Goal: Task Accomplishment & Management: Use online tool/utility

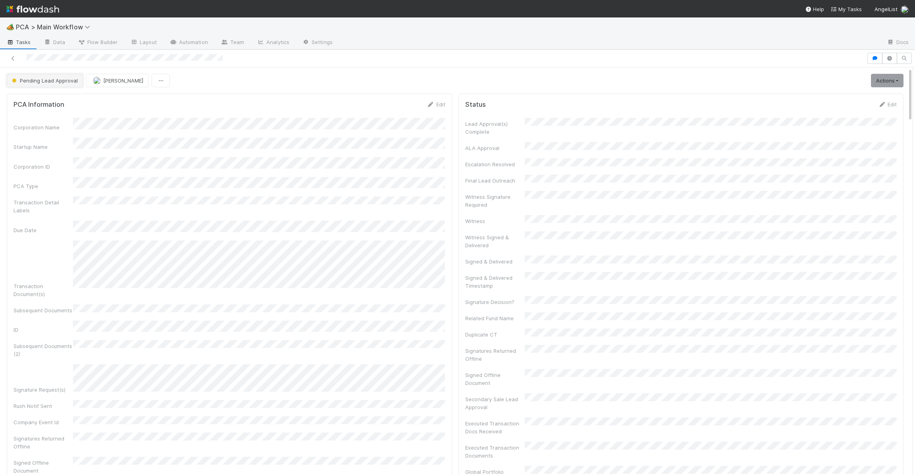
click at [36, 81] on span "Pending Lead Approval" at bounding box center [43, 80] width 67 height 6
click at [55, 99] on div "RTBS" at bounding box center [60, 101] width 112 height 14
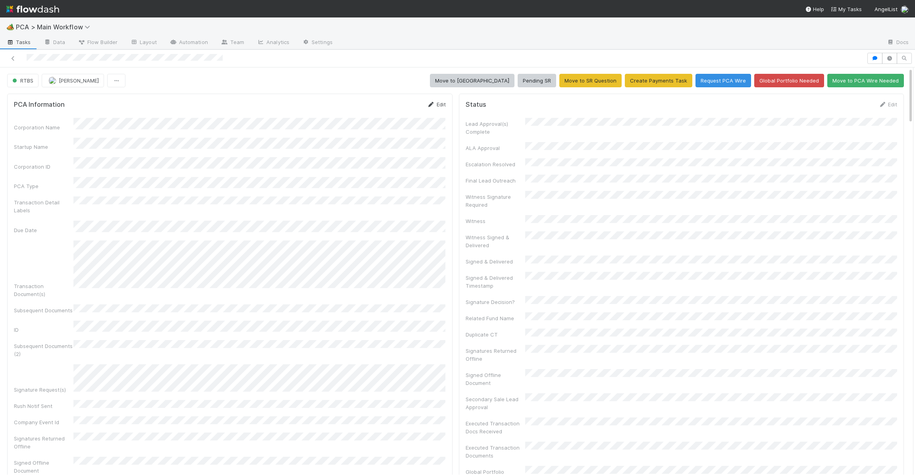
click at [437, 106] on link "Edit" at bounding box center [436, 104] width 19 height 6
click at [408, 100] on div "Save Cancel" at bounding box center [420, 106] width 54 height 13
click at [407, 105] on button "Save" at bounding box center [404, 106] width 23 height 13
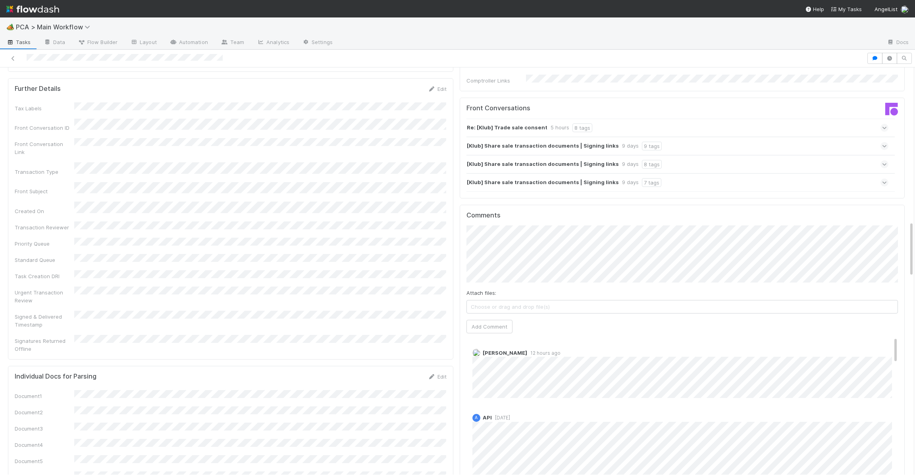
scroll to position [0, 2]
click at [475, 320] on button "Add Comment" at bounding box center [489, 326] width 46 height 13
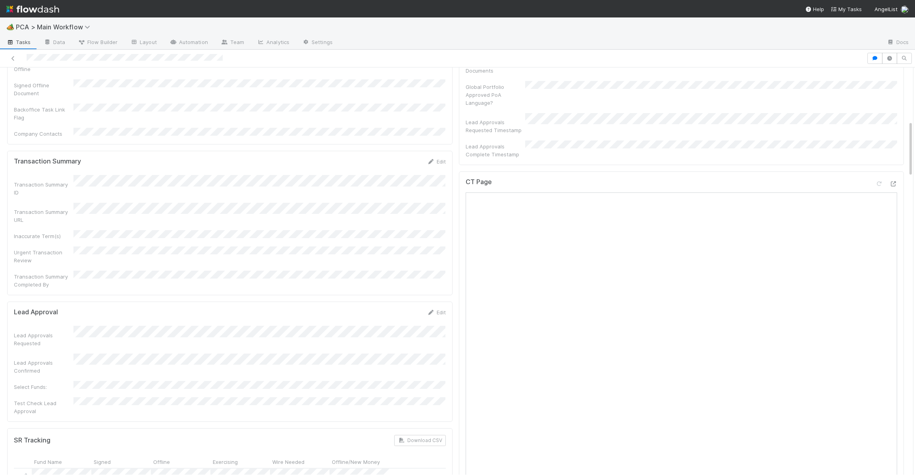
scroll to position [386, 0]
drag, startPoint x: 96, startPoint y: 267, endPoint x: 90, endPoint y: 269, distance: 5.9
click at [96, 308] on form "Lead Approval Edit Lead Approvals Requested Lead Approvals Confirmed Select Fun…" at bounding box center [230, 361] width 432 height 107
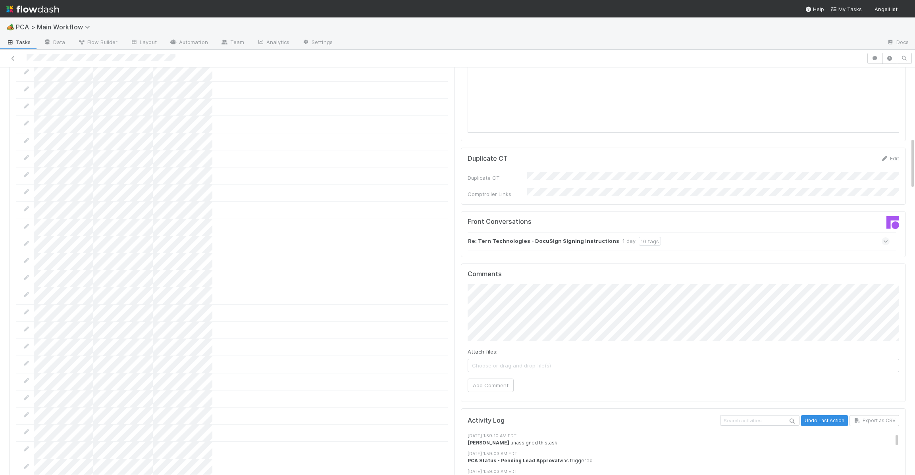
scroll to position [1124, 0]
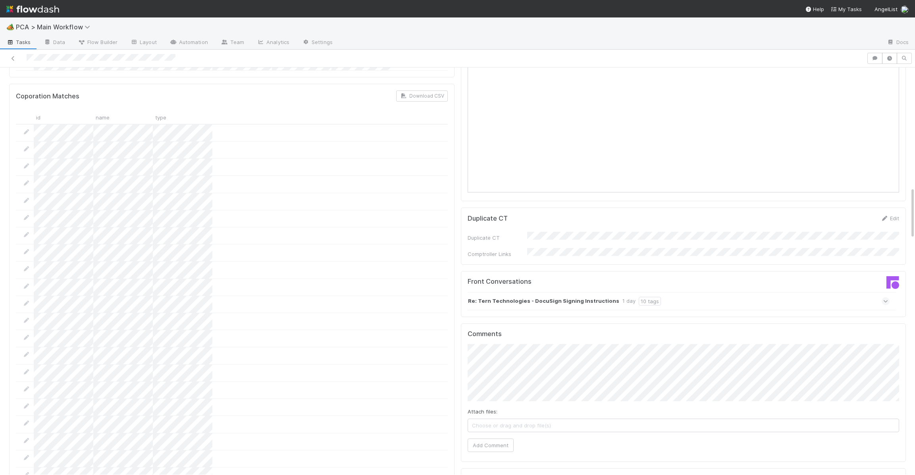
click at [548, 297] on strong "Re: Tern Technologies - DocuSign Signing Instructions" at bounding box center [543, 301] width 151 height 9
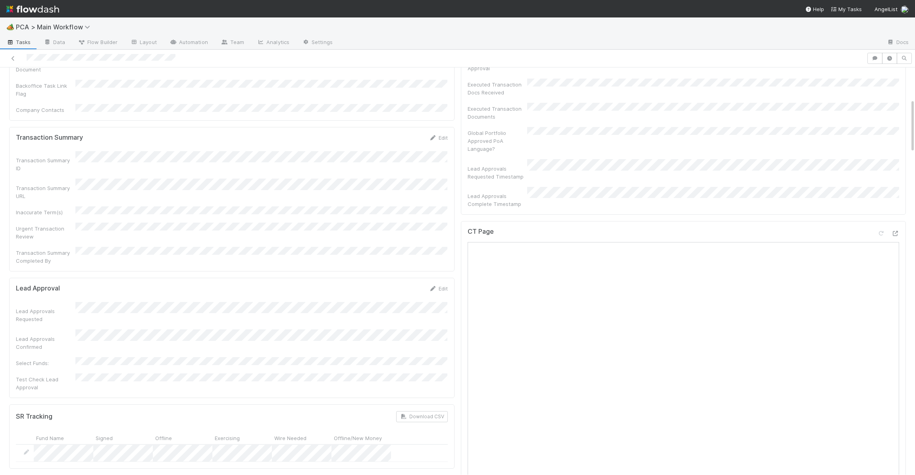
scroll to position [0, 0]
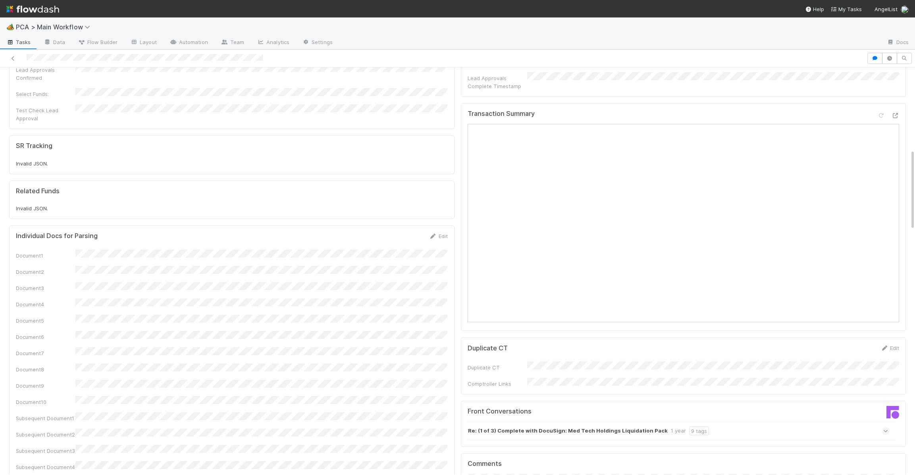
scroll to position [405, 0]
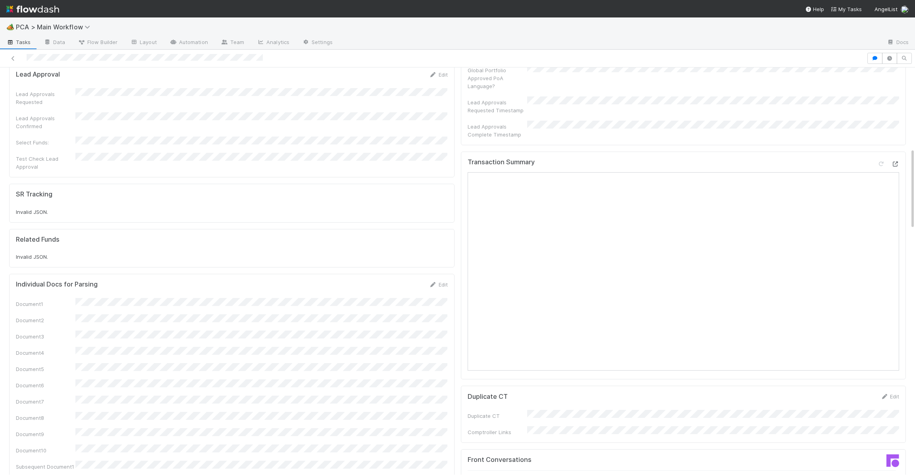
click at [834, 162] on icon at bounding box center [895, 164] width 8 height 5
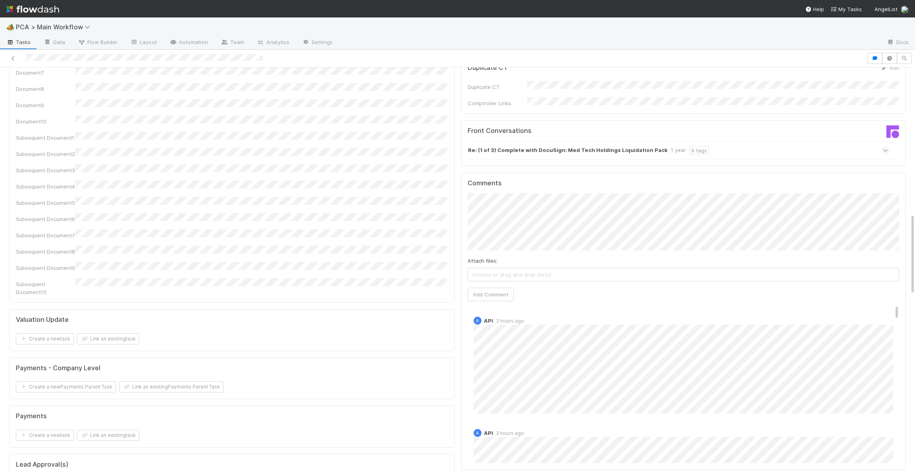
scroll to position [749, 0]
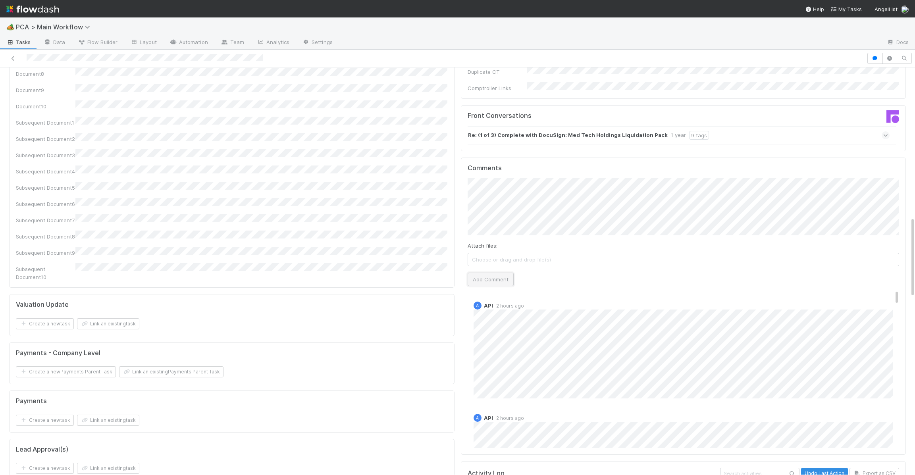
click at [479, 273] on button "Add Comment" at bounding box center [491, 279] width 46 height 13
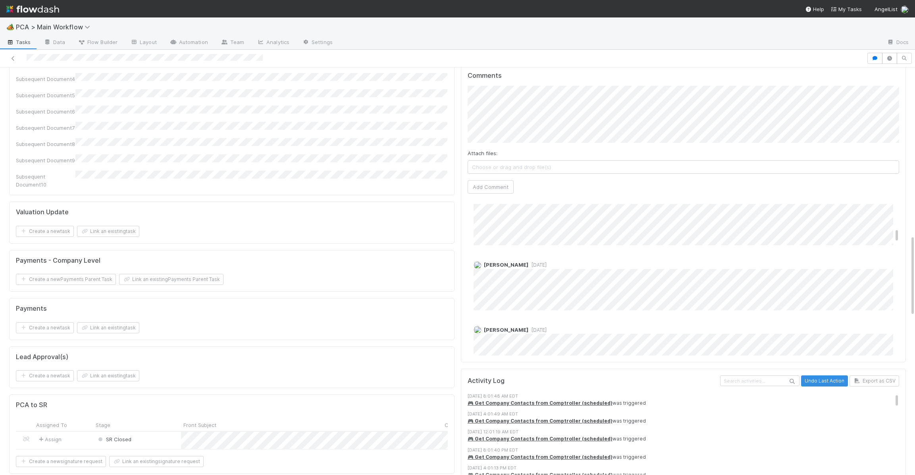
scroll to position [0, 0]
click at [484, 218] on link "Edit" at bounding box center [484, 221] width 9 height 6
click at [528, 225] on button "Berkley Cade" at bounding box center [509, 224] width 60 height 11
click at [471, 241] on div "Charlie Bell 29 seconds ago" at bounding box center [684, 248] width 432 height 91
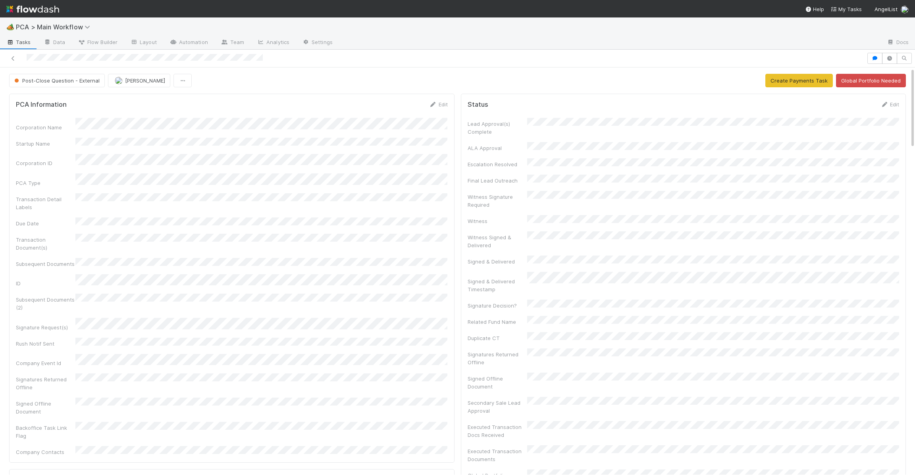
click at [76, 82] on span "Post-Close Question - External" at bounding box center [56, 80] width 87 height 6
click at [71, 100] on div "Finance - ICU" at bounding box center [62, 101] width 112 height 14
click at [431, 107] on icon at bounding box center [433, 104] width 8 height 5
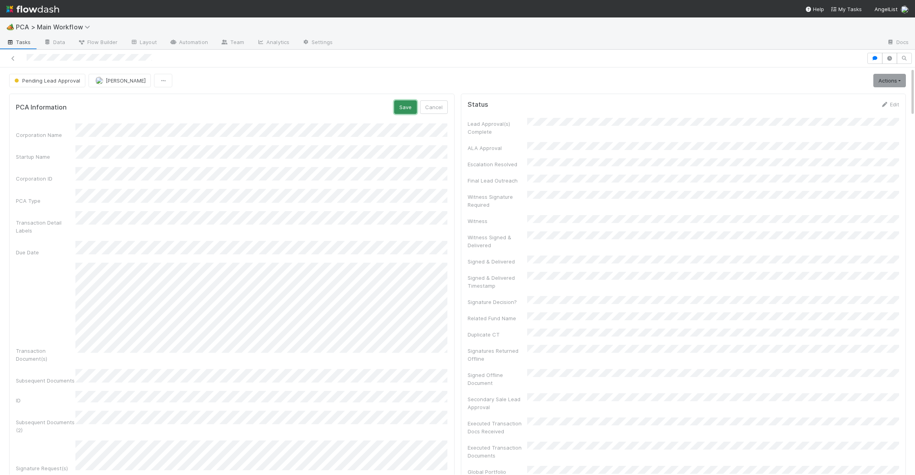
click at [416, 109] on button "Save" at bounding box center [405, 106] width 23 height 13
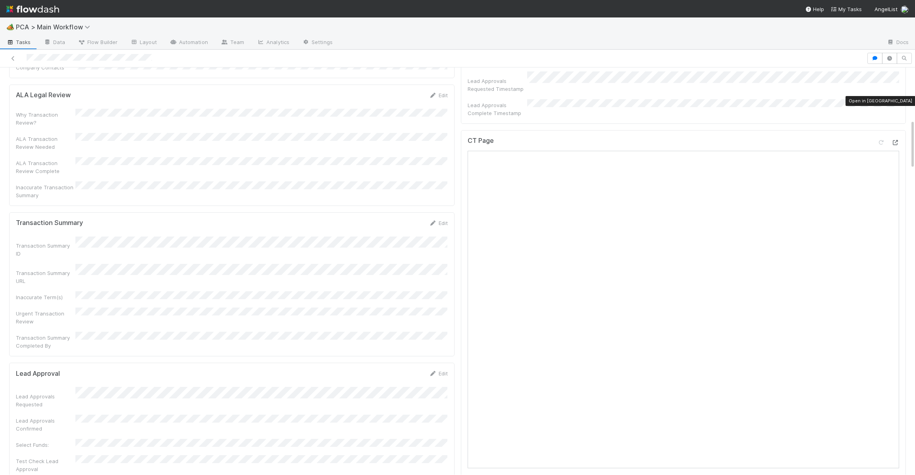
click at [834, 139] on div at bounding box center [895, 143] width 8 height 8
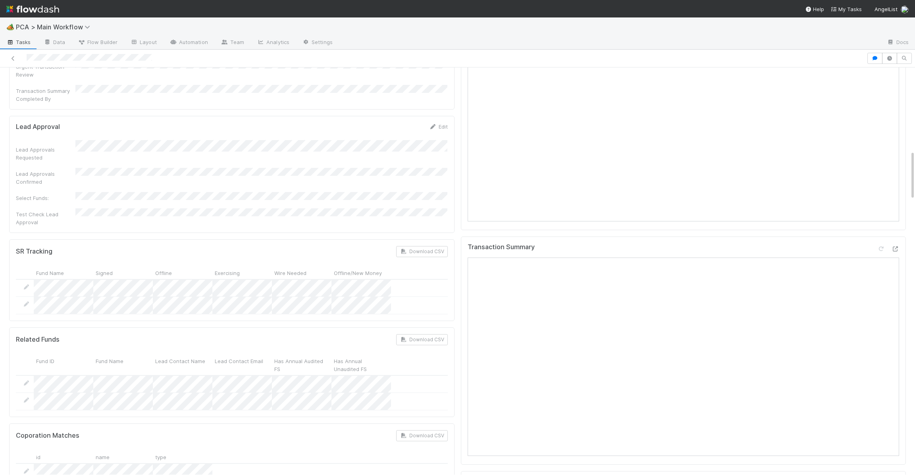
scroll to position [681, 0]
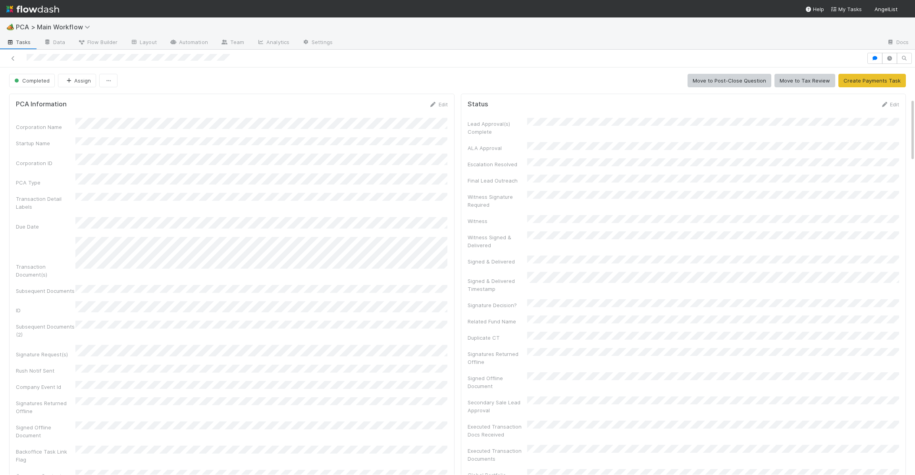
scroll to position [199, 0]
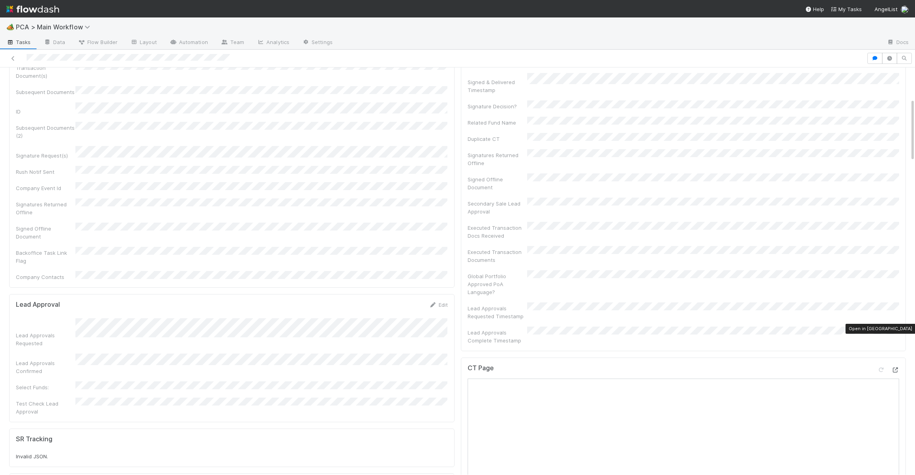
click at [834, 364] on icon at bounding box center [895, 370] width 8 height 5
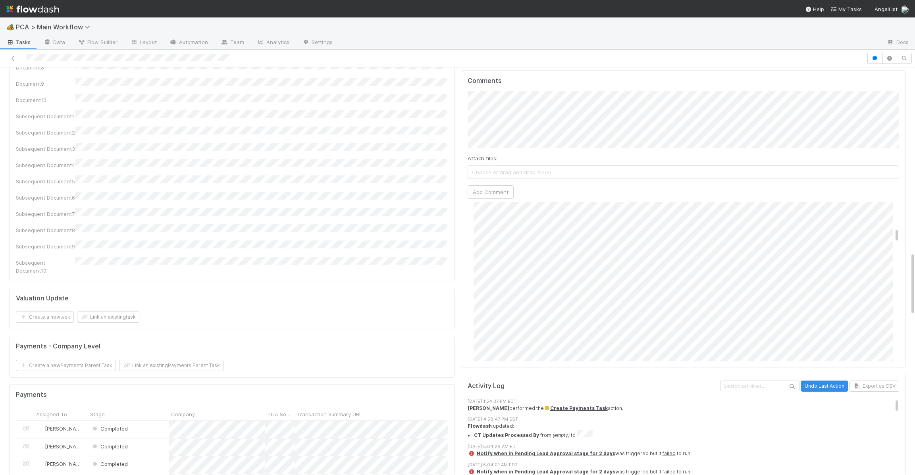
scroll to position [339, 0]
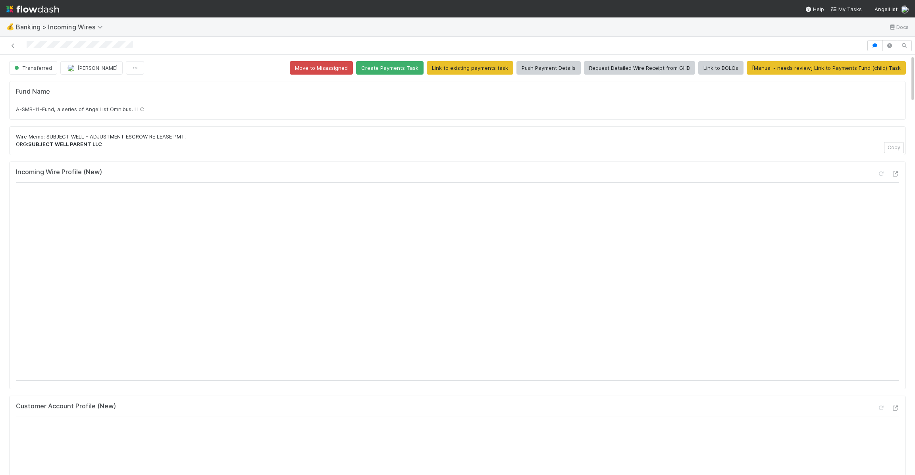
drag, startPoint x: 34, startPoint y: 8, endPoint x: 55, endPoint y: 4, distance: 21.9
click at [34, 8] on img at bounding box center [32, 8] width 53 height 13
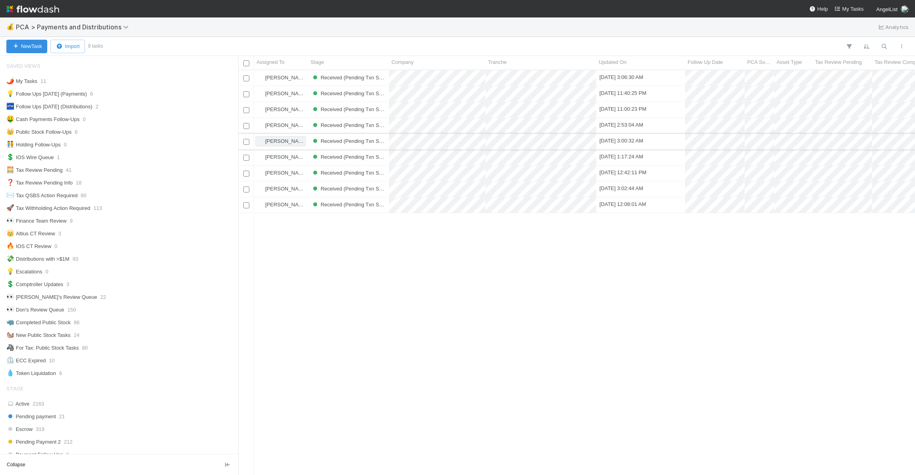
scroll to position [405, 677]
click at [610, 65] on span "Updated On" at bounding box center [613, 62] width 28 height 8
click at [623, 75] on div "Sort Oldest → Newest" at bounding box center [644, 77] width 90 height 12
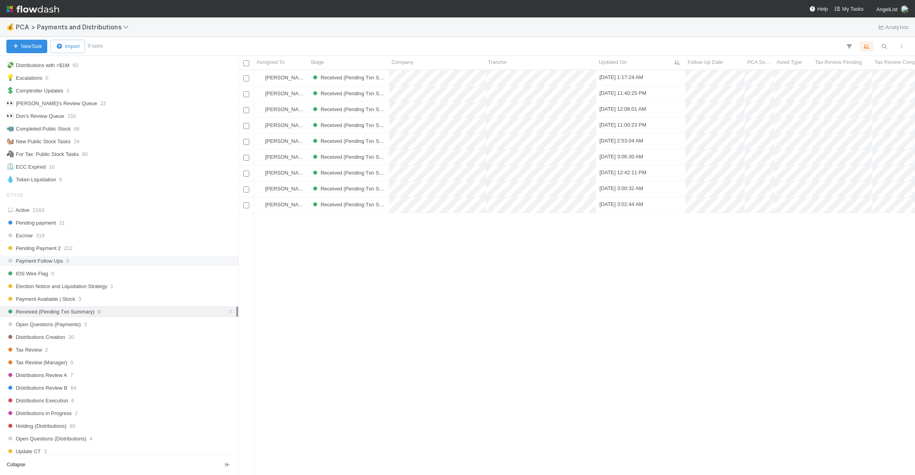
scroll to position [195, 0]
click at [110, 327] on div "Open Questions (Payments) 2" at bounding box center [121, 323] width 230 height 10
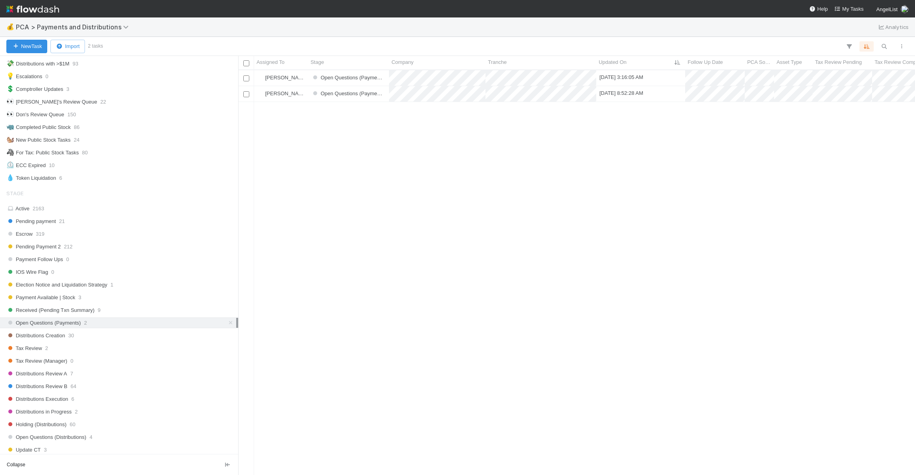
scroll to position [405, 677]
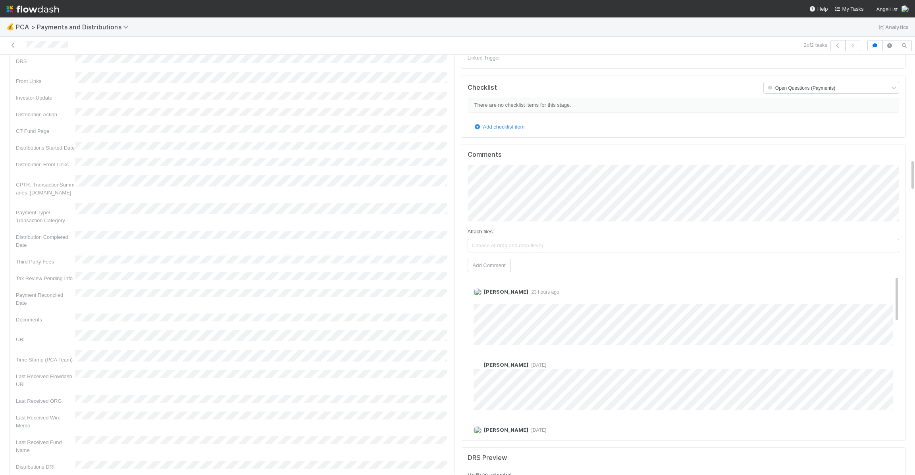
scroll to position [1286, 0]
click at [524, 196] on div "Attach files: Choose or drag and drop file(s) Add Comment" at bounding box center [684, 225] width 432 height 108
click at [504, 169] on span "Meg Castanare" at bounding box center [509, 168] width 42 height 6
drag, startPoint x: 521, startPoint y: 232, endPoint x: 511, endPoint y: 234, distance: 9.7
click at [514, 233] on div "Attach files: Choose or drag and drop file(s) Add Comment" at bounding box center [684, 225] width 432 height 108
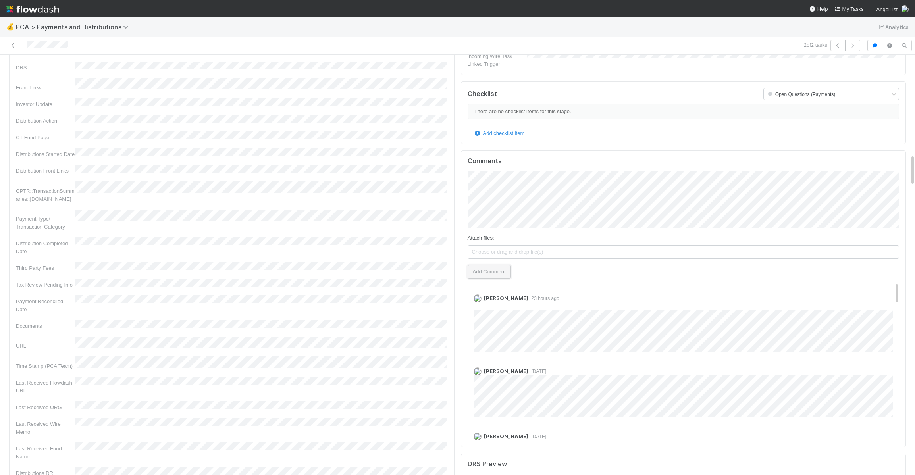
drag, startPoint x: 511, startPoint y: 234, endPoint x: 507, endPoint y: 237, distance: 4.8
click at [511, 265] on button "Add Comment" at bounding box center [489, 271] width 43 height 13
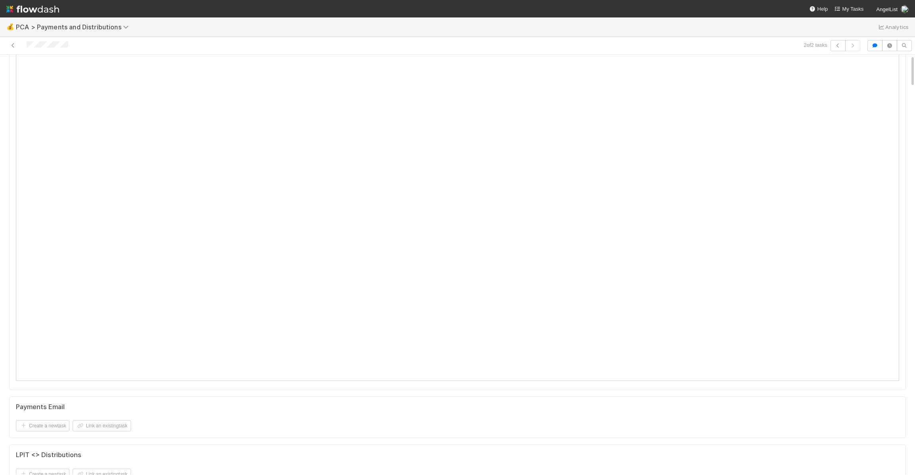
scroll to position [0, 0]
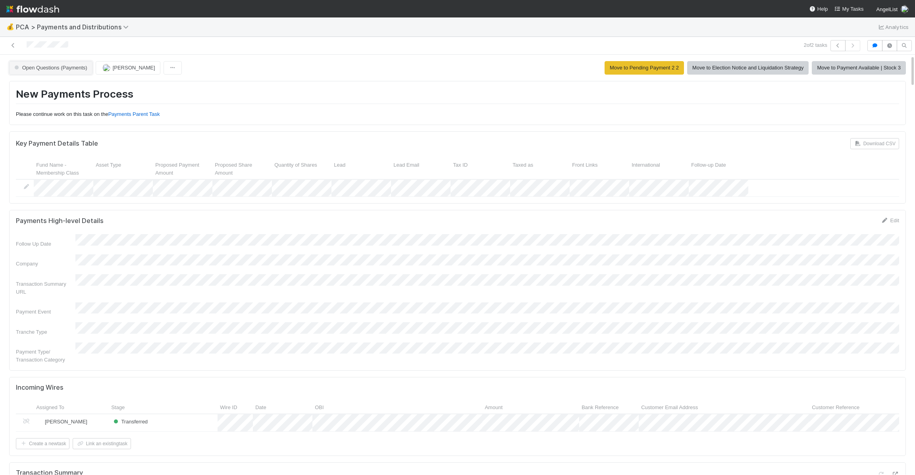
click at [44, 62] on button "Open Questions (Payments)" at bounding box center [50, 67] width 83 height 13
click at [66, 130] on span "Received (Pending Reconciliation)" at bounding box center [55, 131] width 88 height 6
click at [52, 13] on img at bounding box center [32, 8] width 53 height 13
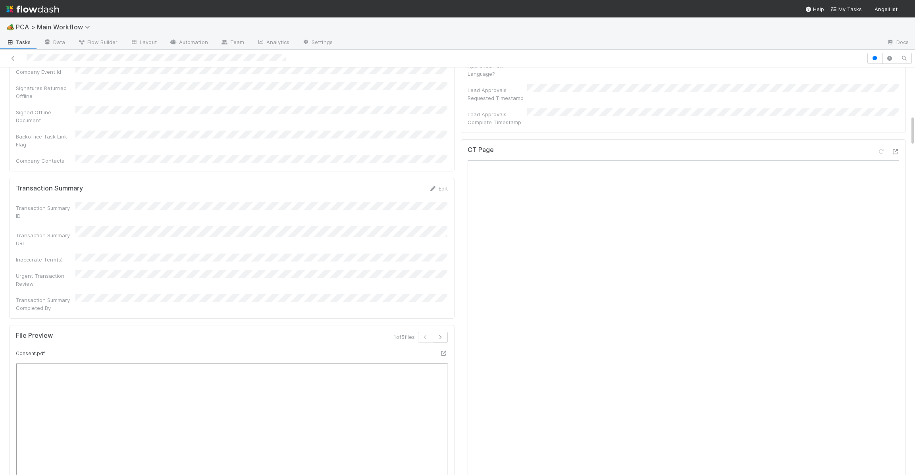
scroll to position [622, 0]
click at [834, 161] on icon at bounding box center [895, 163] width 8 height 5
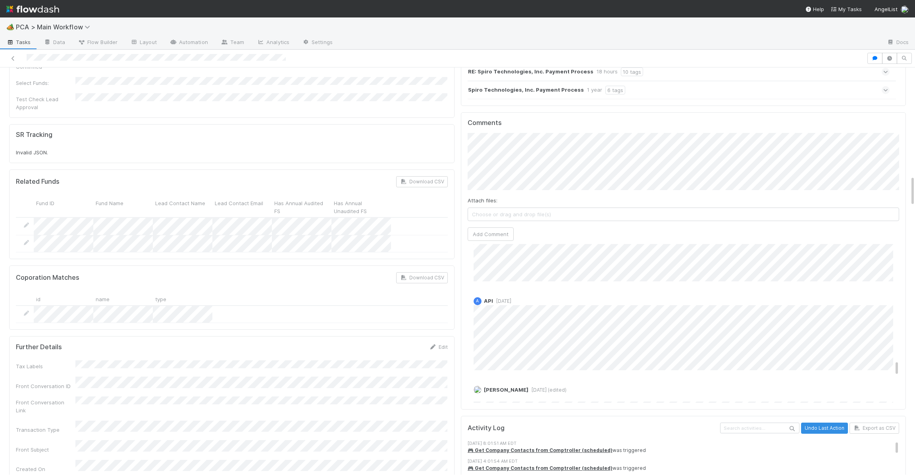
scroll to position [1126, 0]
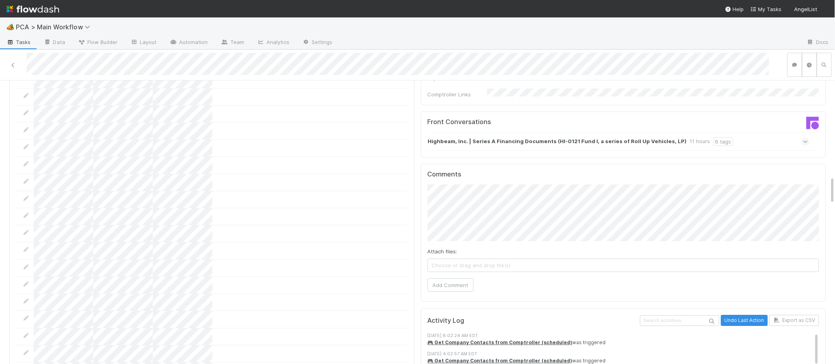
scroll to position [857, 0]
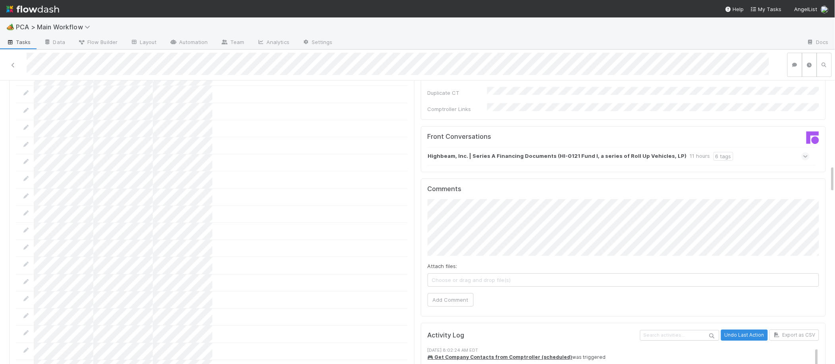
click at [512, 152] on strong "Highbeam, Inc. | Series A Financing Documents (HI-0121 Fund I, a series of Roll…" at bounding box center [557, 156] width 259 height 9
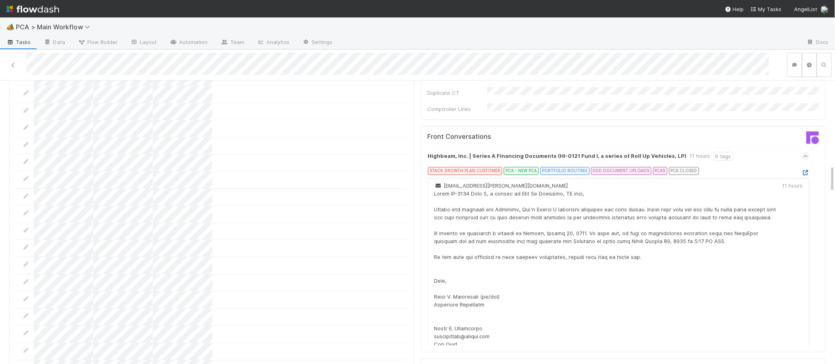
click at [804, 170] on icon at bounding box center [805, 172] width 8 height 5
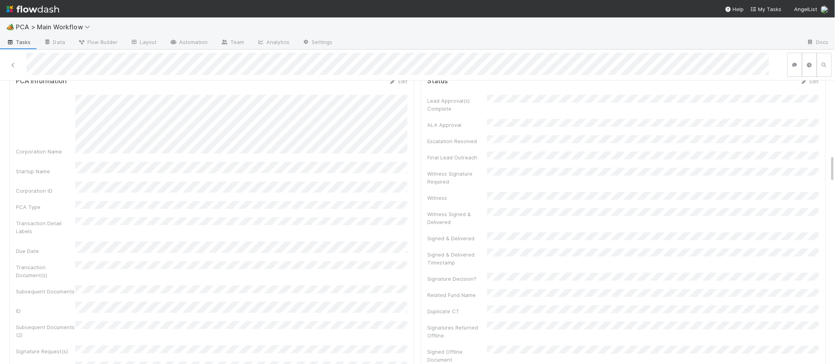
scroll to position [0, 0]
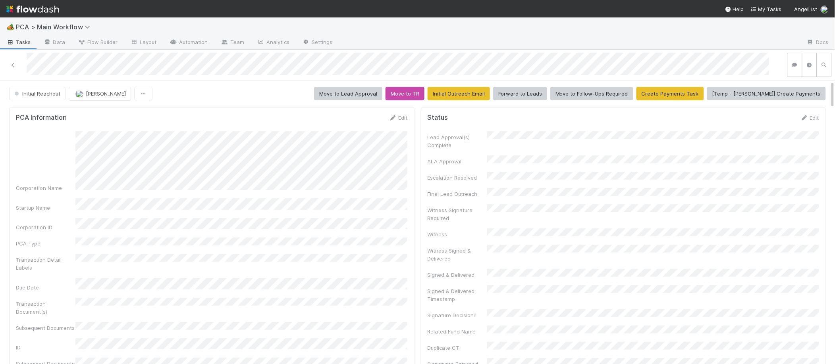
click at [34, 6] on img at bounding box center [32, 8] width 53 height 13
